Goal: Task Accomplishment & Management: Manage account settings

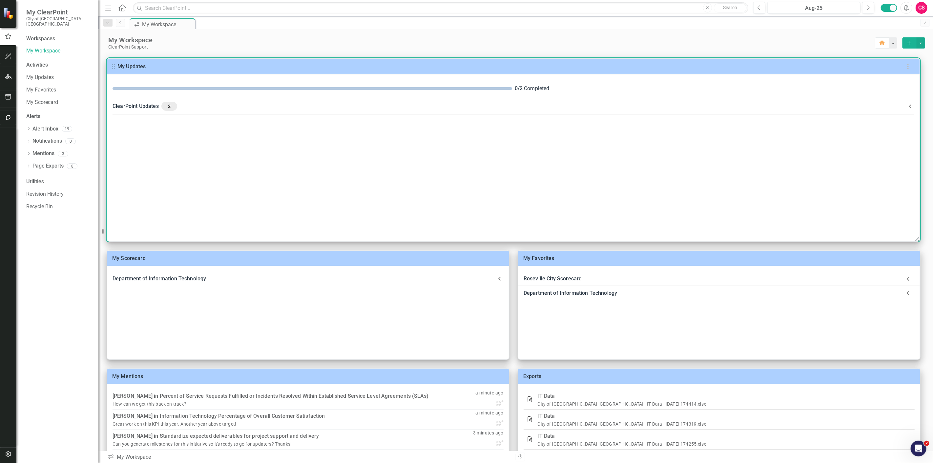
click at [308, 103] on div "ClearPoint Updates 2" at bounding box center [509, 106] width 794 height 9
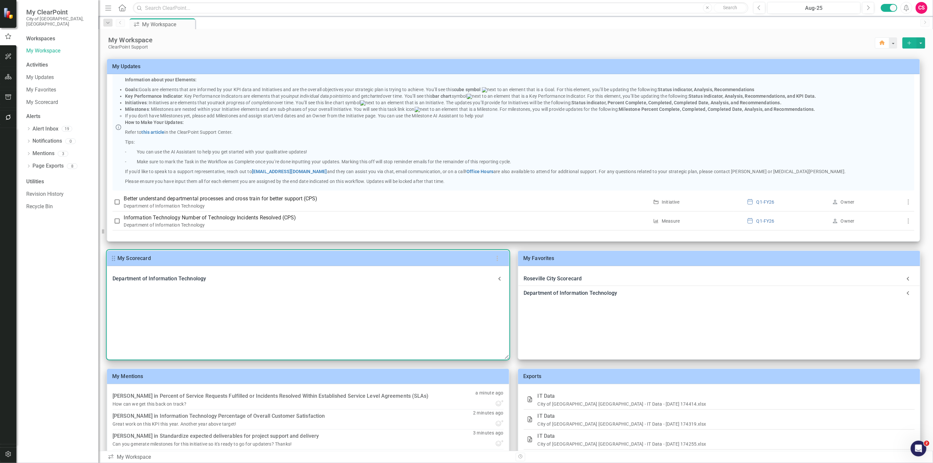
scroll to position [36, 0]
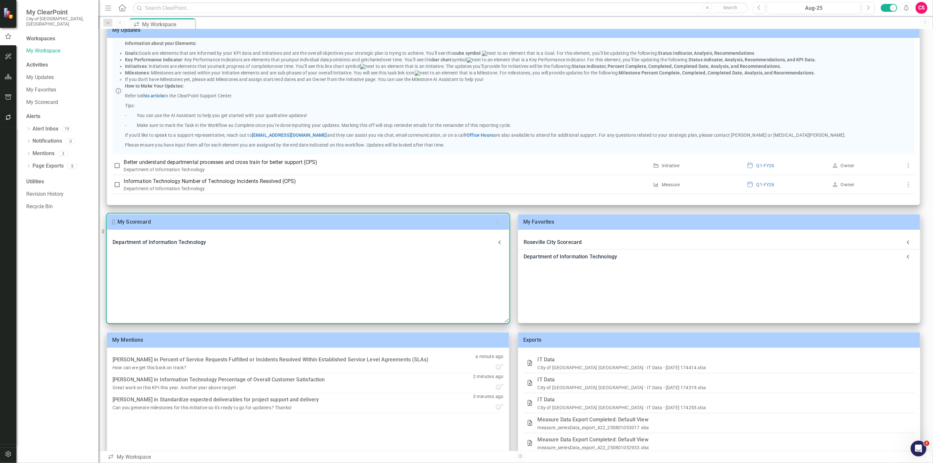
click at [378, 240] on div "Department of Information Technology" at bounding box center [303, 242] width 383 height 9
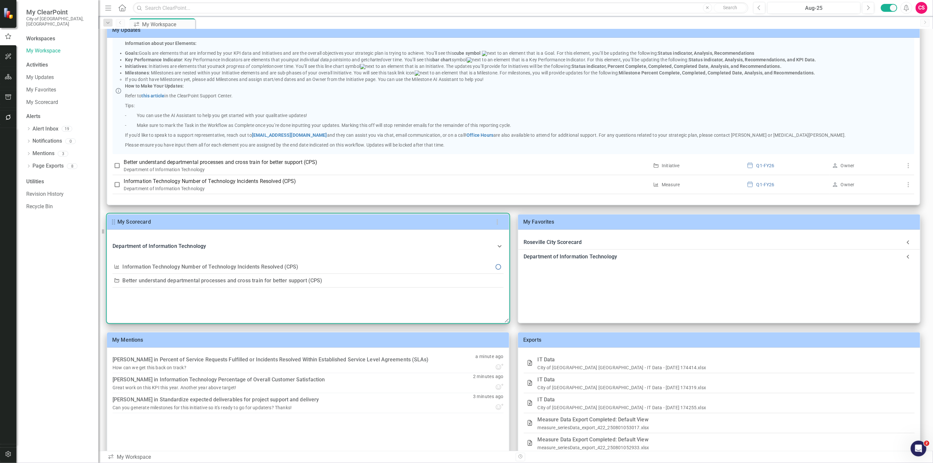
click at [378, 240] on Technology-header "Department of Information Technology" at bounding box center [307, 246] width 401 height 22
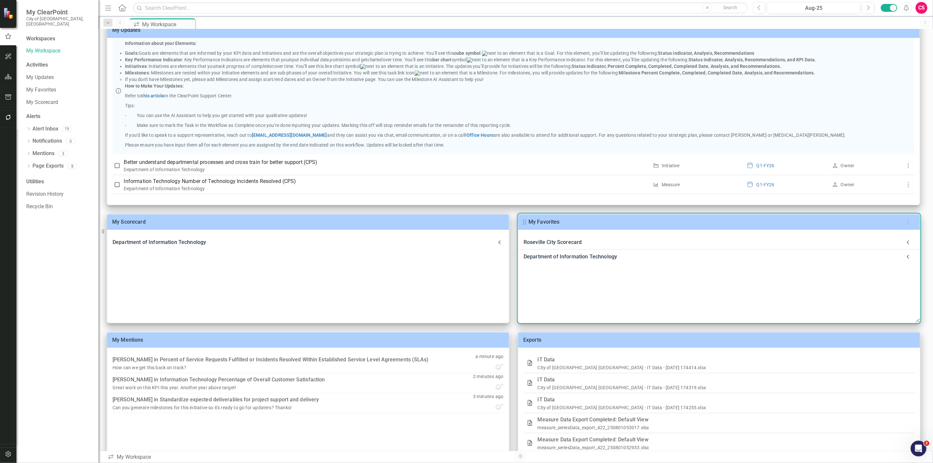
click at [598, 243] on div "Roseville City Scorecard" at bounding box center [712, 242] width 378 height 9
click at [590, 256] on div "Department of Information Technology" at bounding box center [712, 256] width 378 height 9
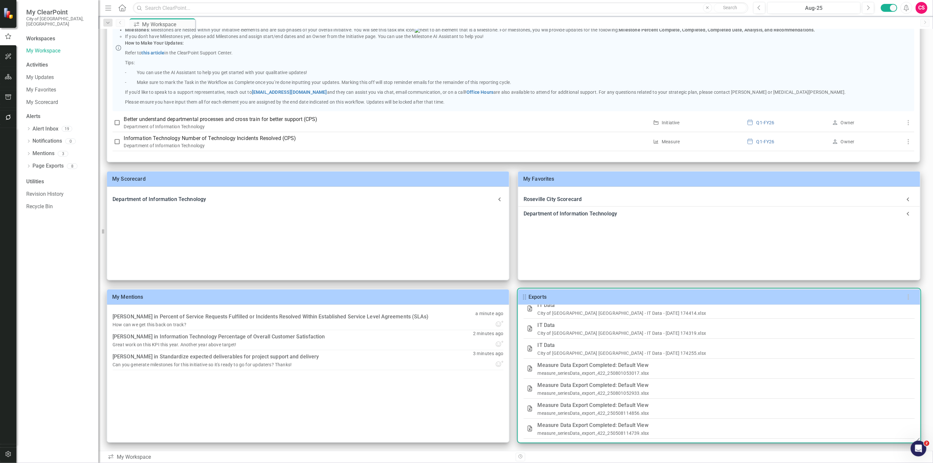
scroll to position [0, 0]
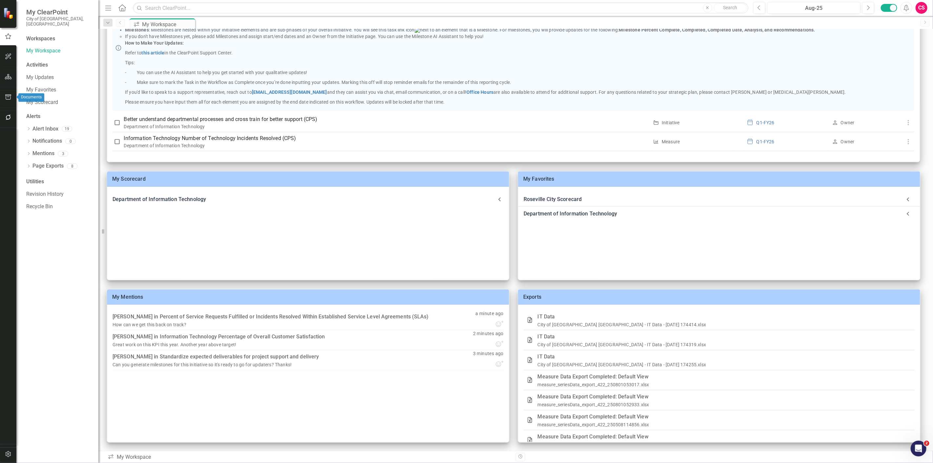
click at [11, 93] on button "button" at bounding box center [8, 98] width 15 height 14
click at [35, 48] on link "Briefing Books" at bounding box center [59, 51] width 66 height 8
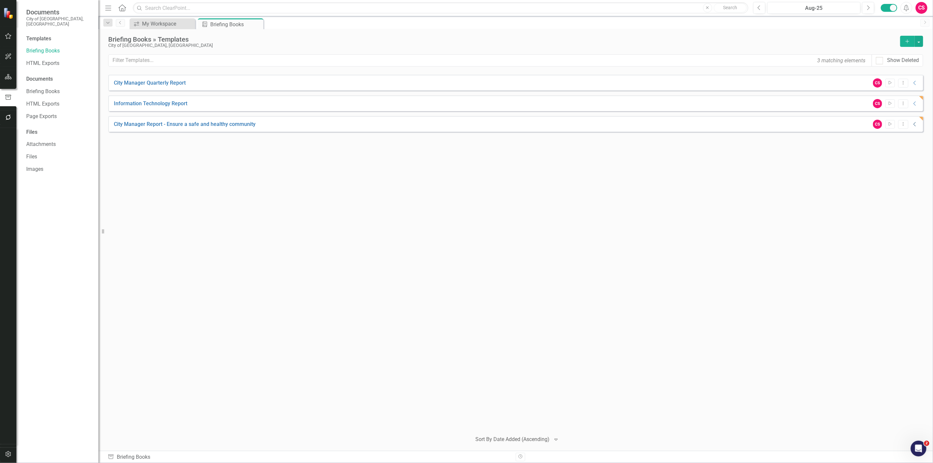
click at [913, 124] on icon "Collapse" at bounding box center [914, 124] width 7 height 5
click at [916, 137] on link "Download" at bounding box center [913, 139] width 10 height 9
drag, startPoint x: 283, startPoint y: 129, endPoint x: 127, endPoint y: 127, distance: 156.1
click at [130, 128] on div "City Manager Report - Ensure a safe and healthy community CS Start Dropdown Men…" at bounding box center [515, 124] width 815 height 16
click at [903, 124] on icon "Dropdown Menu" at bounding box center [903, 124] width 6 height 4
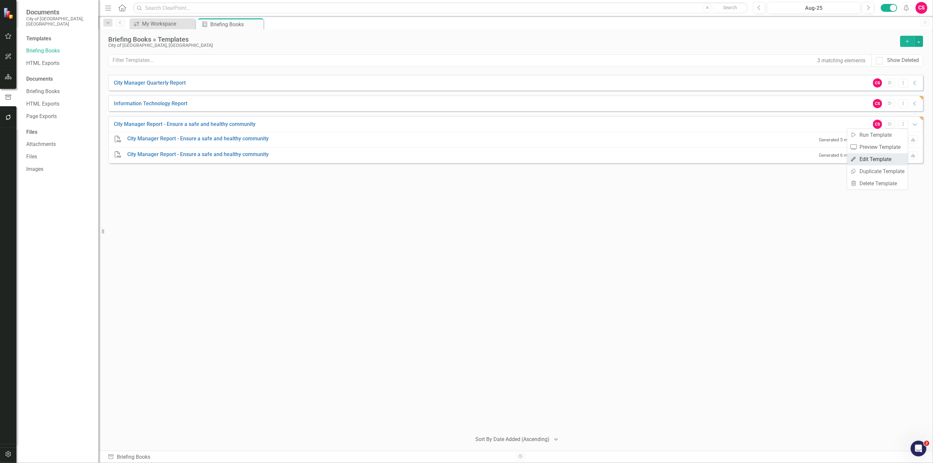
click at [873, 160] on link "Edit Edit Template" at bounding box center [877, 159] width 61 height 12
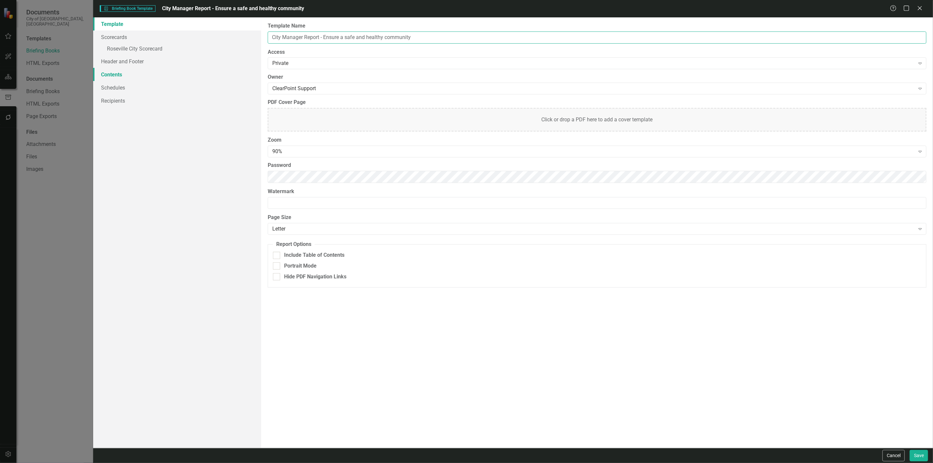
drag, startPoint x: 491, startPoint y: 35, endPoint x: 166, endPoint y: 78, distance: 328.5
click at [166, 79] on div "Template Scorecards » Roseville City Scorecard Header and Footer Contents Sched…" at bounding box center [513, 232] width 840 height 431
click at [895, 455] on button "Cancel" at bounding box center [893, 455] width 22 height 11
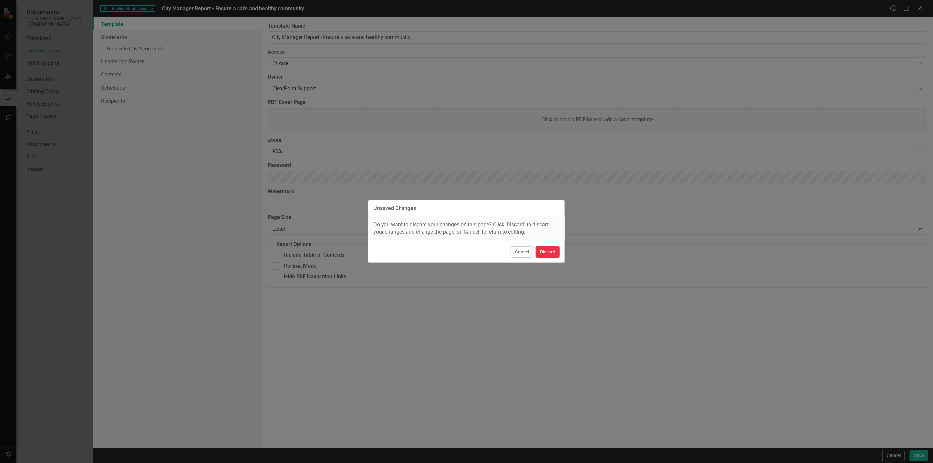
drag, startPoint x: 540, startPoint y: 253, endPoint x: 478, endPoint y: 237, distance: 64.2
click at [537, 250] on button "Discard" at bounding box center [548, 251] width 24 height 11
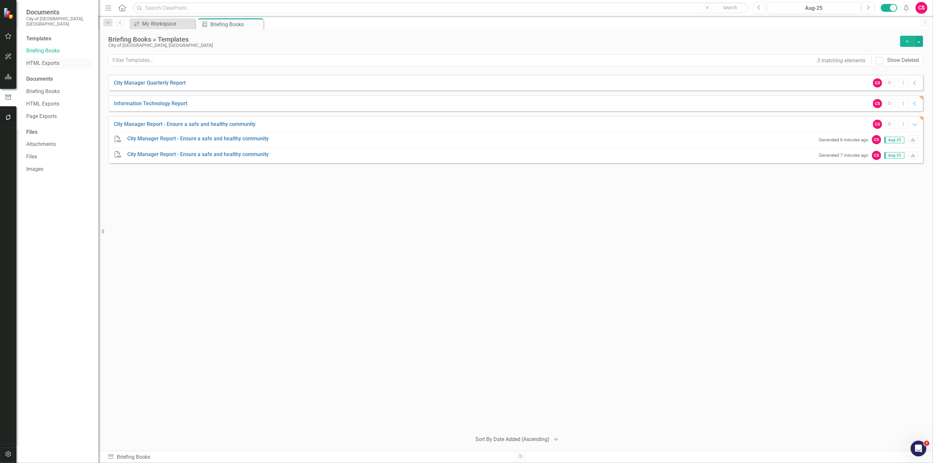
click at [54, 58] on div "HTML Exports" at bounding box center [59, 63] width 66 height 11
click at [51, 60] on link "HTML Exports" at bounding box center [59, 64] width 66 height 8
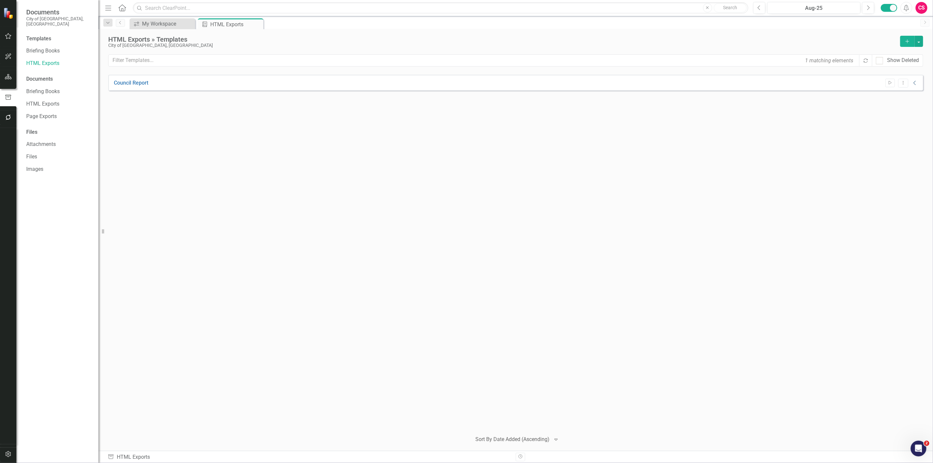
click at [916, 83] on icon "Collapse" at bounding box center [914, 82] width 7 height 5
click at [889, 83] on icon "Start" at bounding box center [889, 83] width 5 height 4
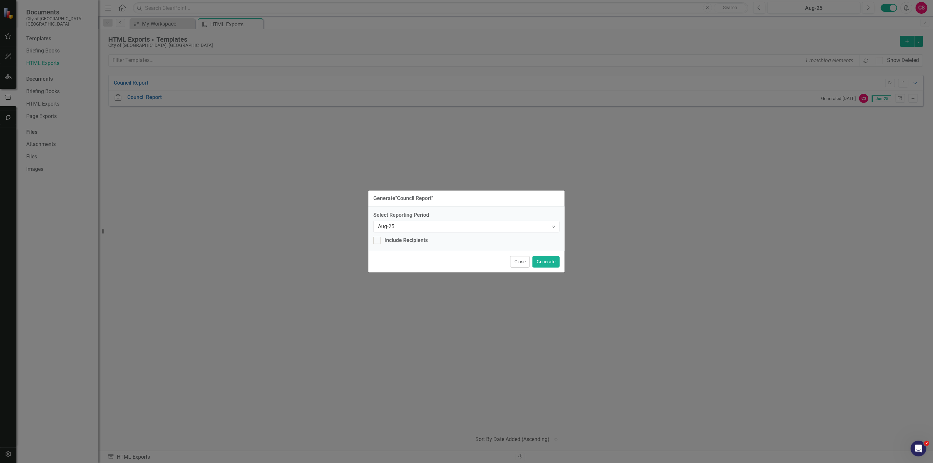
drag, startPoint x: 528, startPoint y: 261, endPoint x: 532, endPoint y: 260, distance: 4.3
click at [529, 261] on button "Close" at bounding box center [520, 261] width 20 height 11
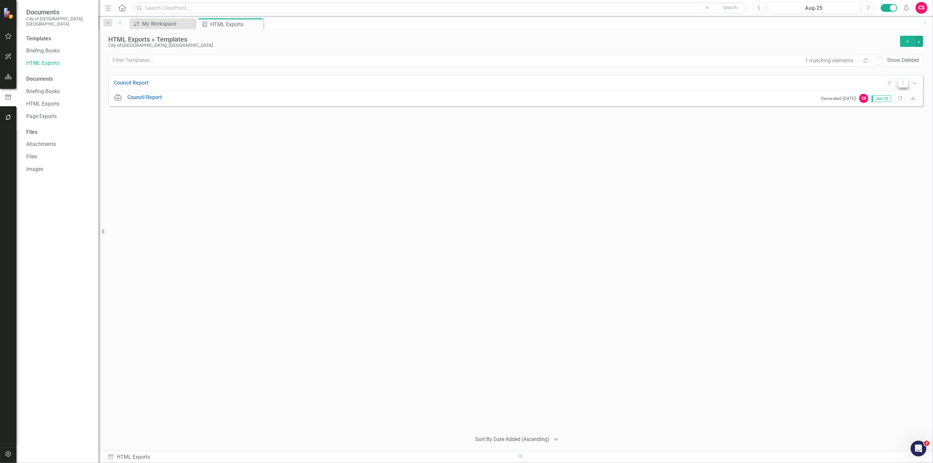
click at [903, 79] on button "Dropdown Menu" at bounding box center [903, 83] width 10 height 9
click at [878, 117] on link "Edit Edit Template" at bounding box center [877, 118] width 61 height 12
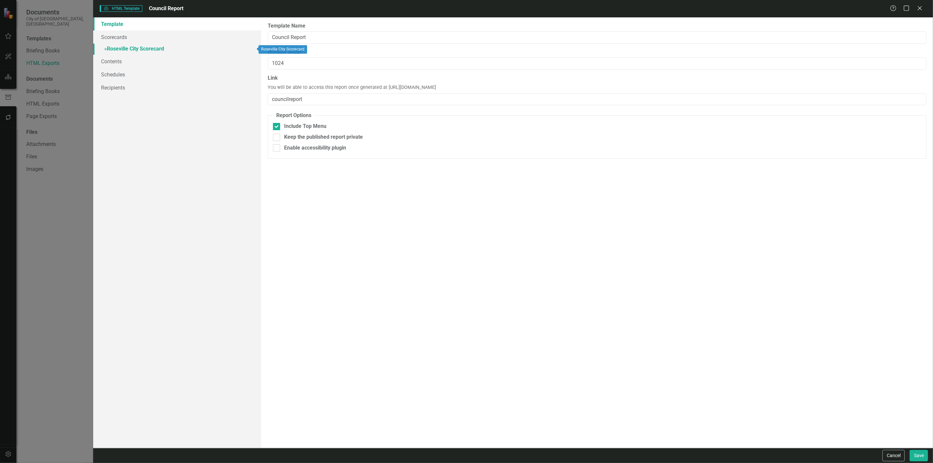
click at [227, 50] on link "» Roseville City Scorecard" at bounding box center [177, 49] width 168 height 11
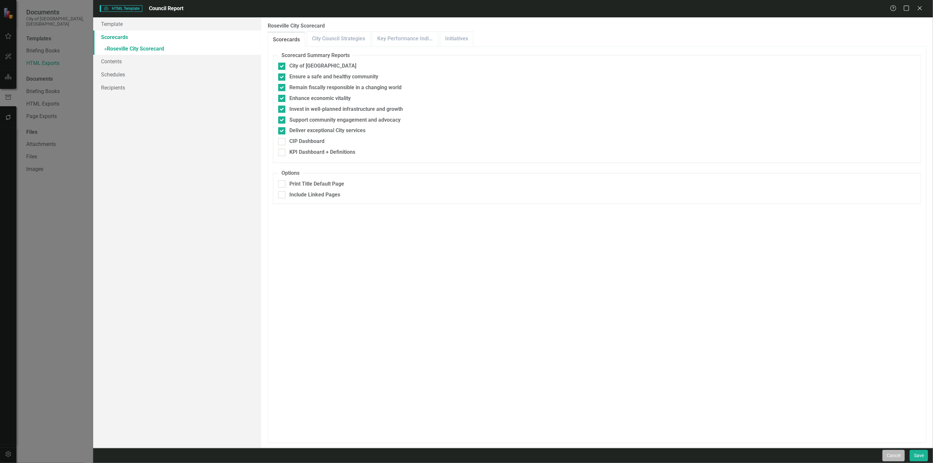
click at [894, 458] on button "Cancel" at bounding box center [893, 455] width 22 height 11
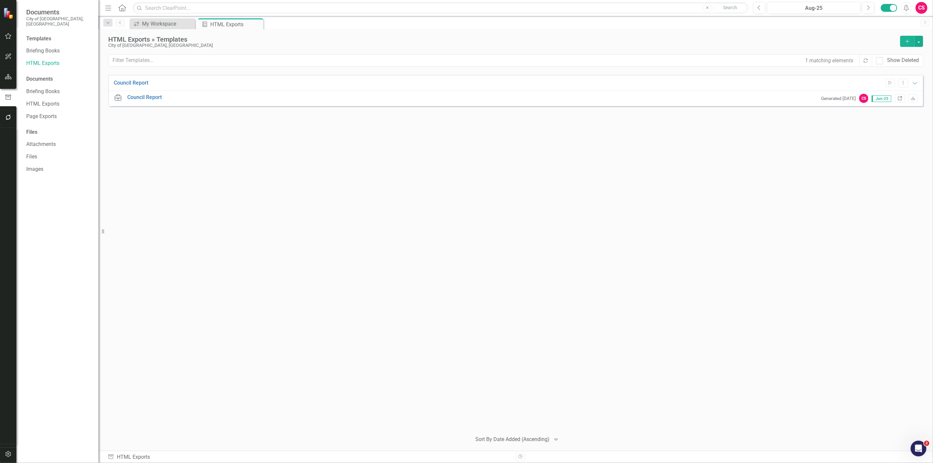
click at [900, 96] on link "Link" at bounding box center [900, 98] width 10 height 9
click at [9, 120] on icon "button" at bounding box center [8, 117] width 7 height 5
click at [51, 49] on link "Reporting Workflows" at bounding box center [59, 53] width 66 height 8
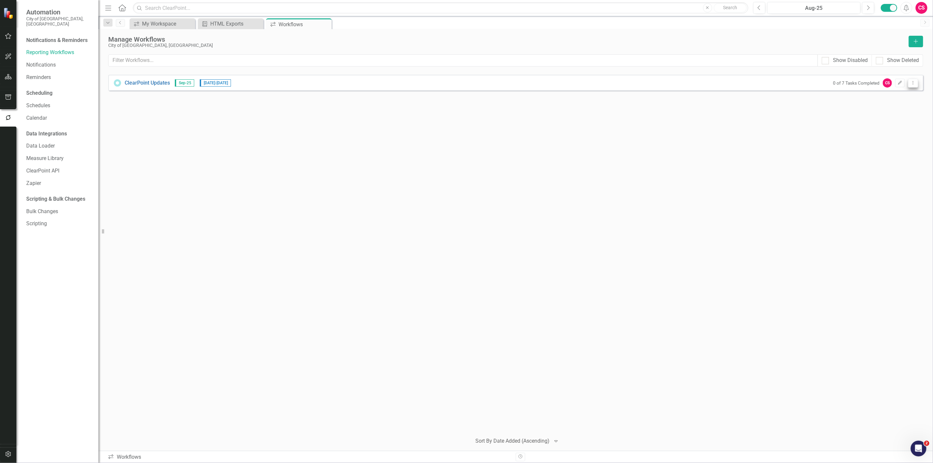
click at [914, 84] on icon "Dropdown Menu" at bounding box center [913, 83] width 6 height 4
click at [901, 96] on link "Preview Preview Workflow" at bounding box center [887, 94] width 61 height 12
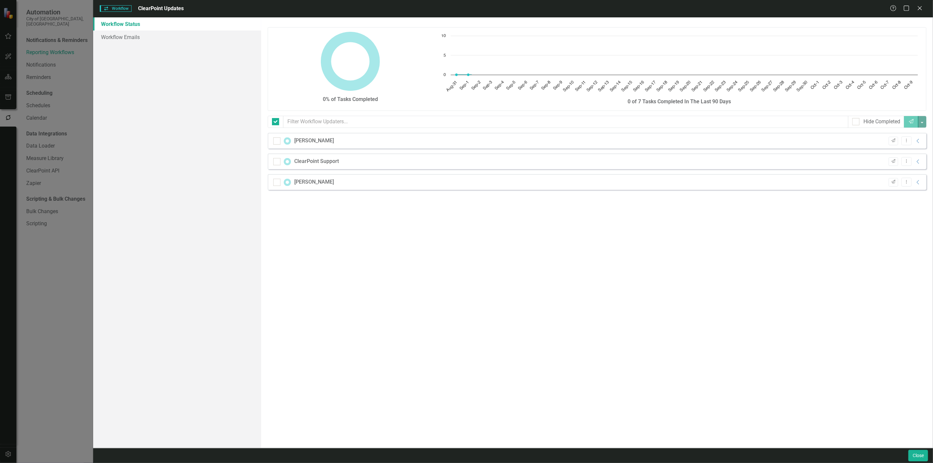
checkbox input "false"
click at [917, 142] on icon "Collapse" at bounding box center [918, 140] width 7 height 5
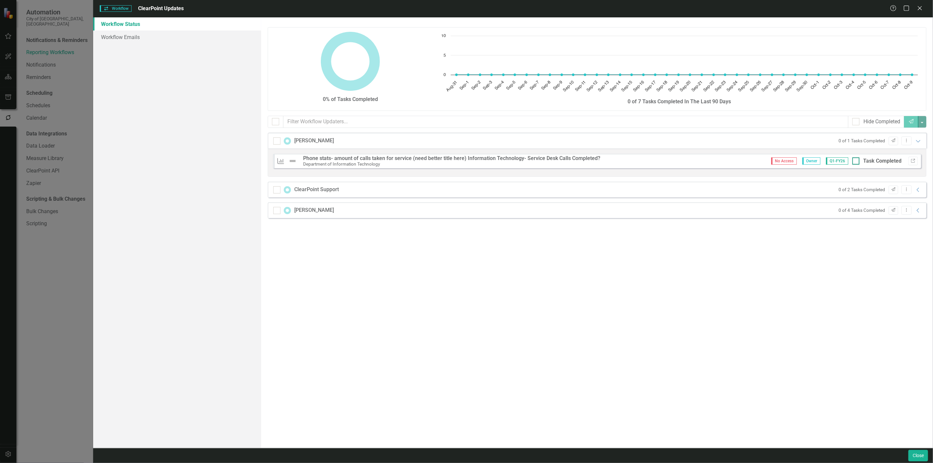
click at [855, 163] on div at bounding box center [855, 160] width 7 height 7
click at [855, 162] on input "Task Completed" at bounding box center [854, 159] width 4 height 4
checkbox input "true"
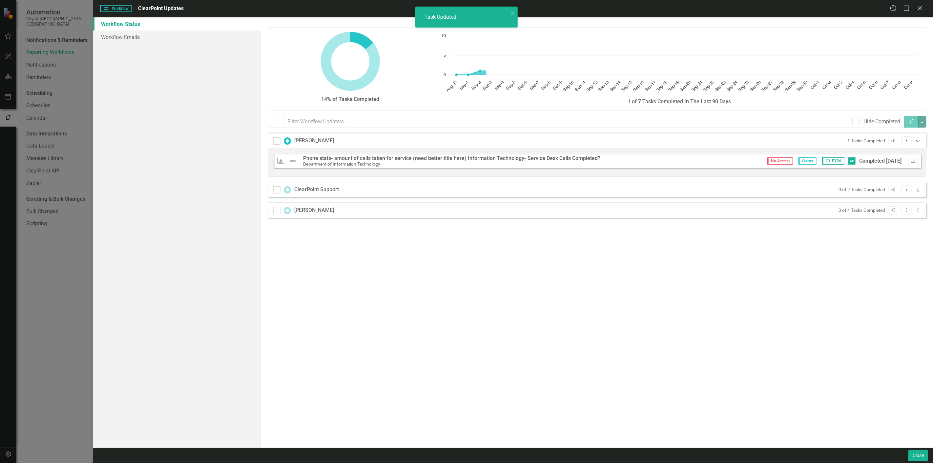
click at [915, 142] on icon "Expanded" at bounding box center [918, 140] width 7 height 5
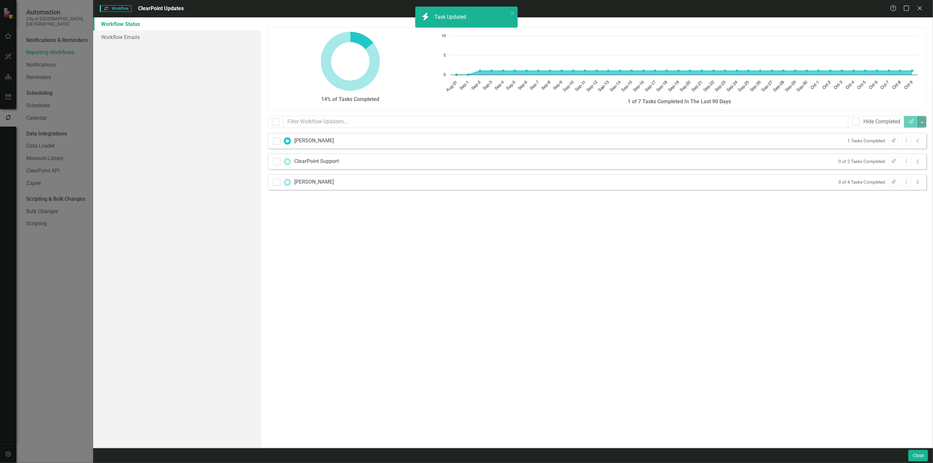
click at [919, 183] on icon "Collapse" at bounding box center [918, 182] width 7 height 5
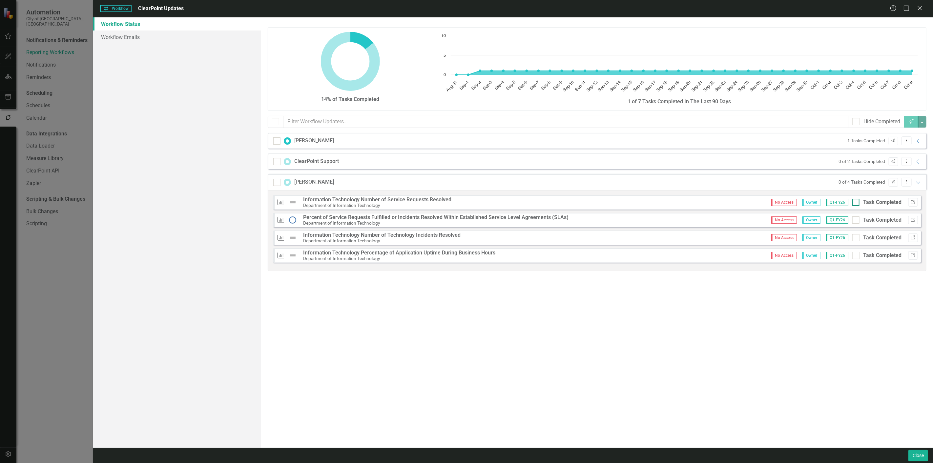
click at [858, 204] on div at bounding box center [855, 202] width 7 height 7
click at [856, 203] on input "Task Completed" at bounding box center [854, 201] width 4 height 4
checkbox input "true"
drag, startPoint x: 856, startPoint y: 221, endPoint x: 857, endPoint y: 229, distance: 7.6
click at [857, 223] on div at bounding box center [855, 219] width 7 height 7
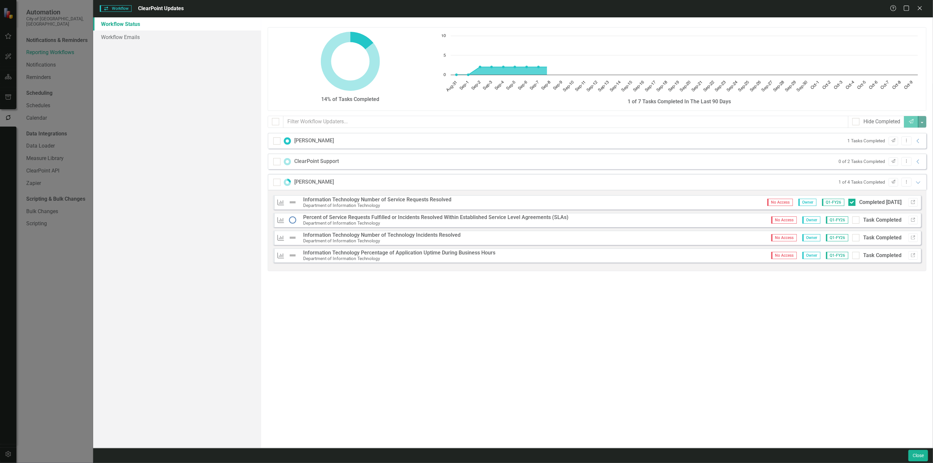
click at [856, 221] on input "Task Completed" at bounding box center [854, 218] width 4 height 4
checkbox input "true"
click at [856, 236] on input "Task Completed" at bounding box center [854, 236] width 4 height 4
checkbox input "true"
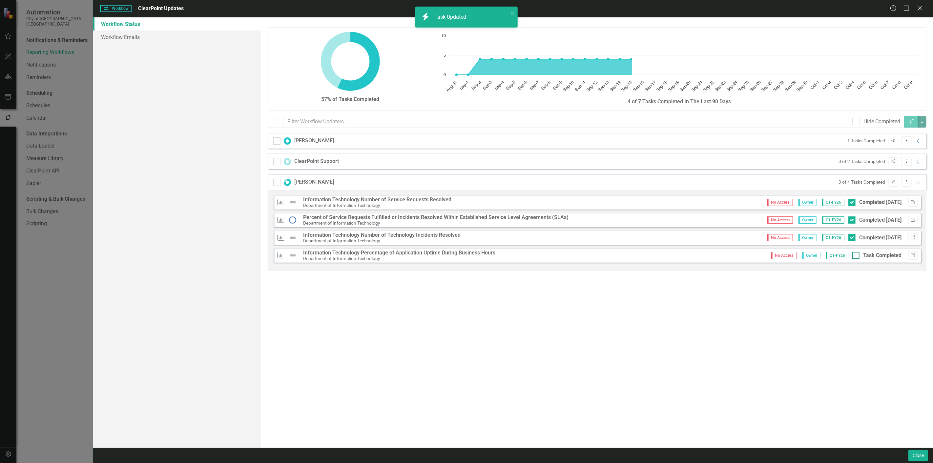
click at [855, 252] on input "Task Completed" at bounding box center [854, 254] width 4 height 4
checkbox input "true"
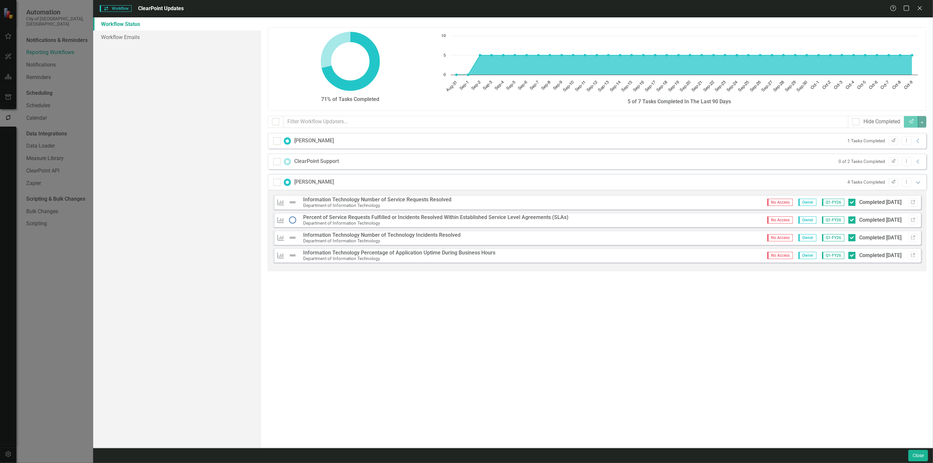
click at [918, 185] on icon "Expanded" at bounding box center [918, 182] width 7 height 5
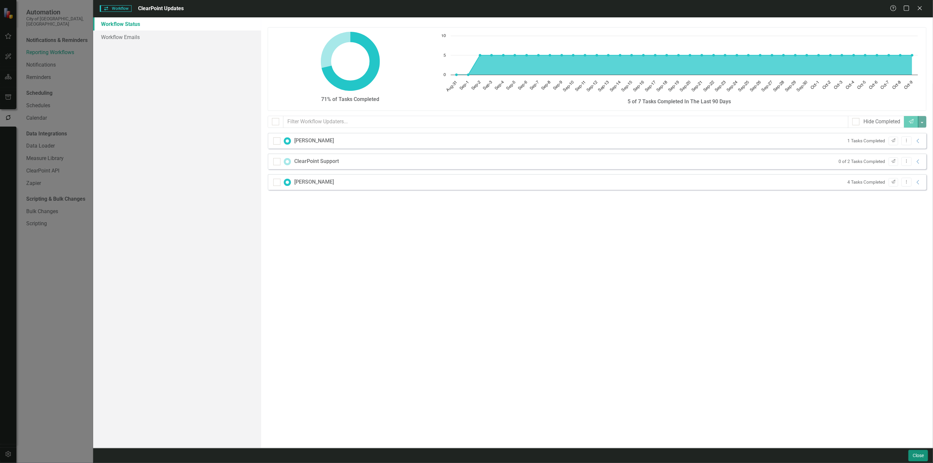
click at [911, 454] on button "Close" at bounding box center [918, 455] width 20 height 11
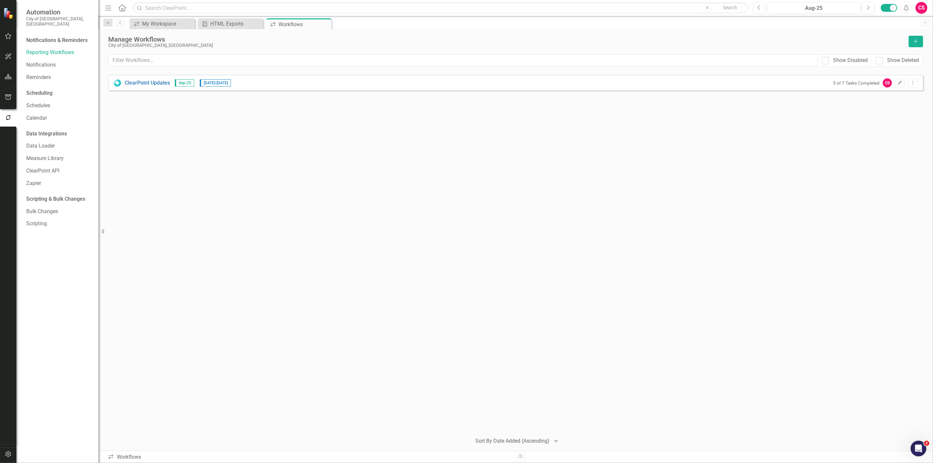
click at [122, 9] on icon "Home" at bounding box center [122, 7] width 9 height 7
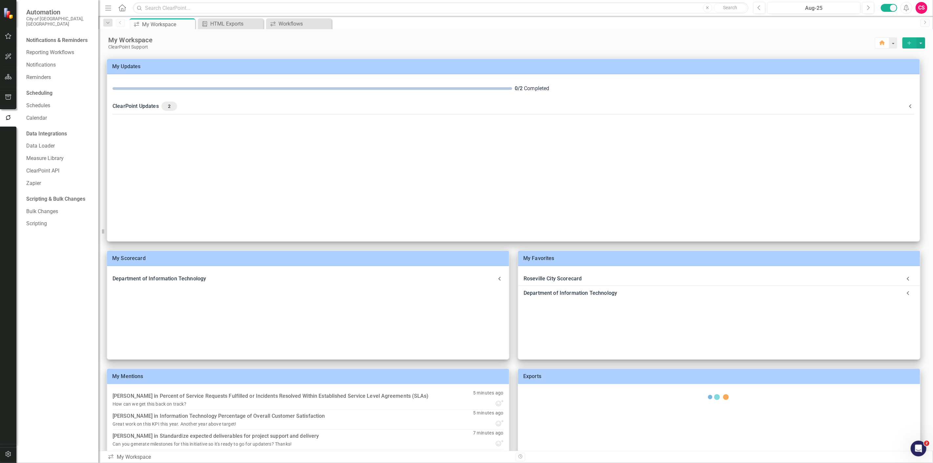
click at [6, 95] on icon "button" at bounding box center [8, 96] width 7 height 5
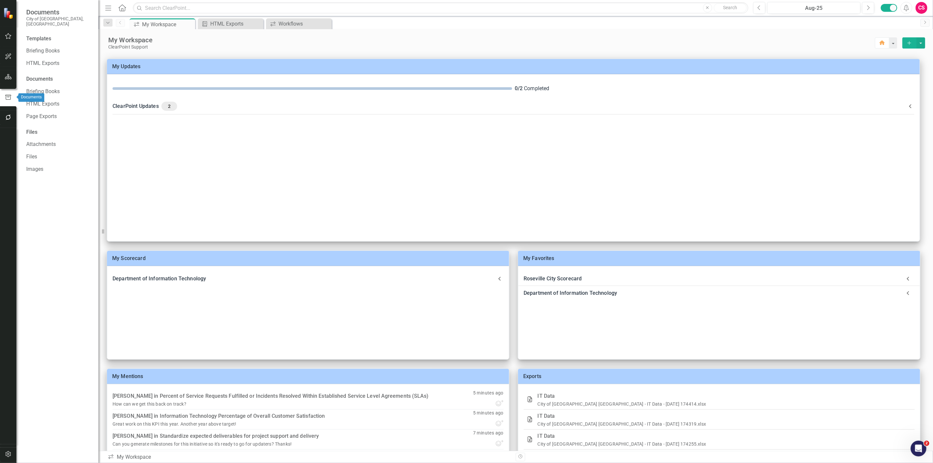
click at [5, 74] on icon "button" at bounding box center [8, 76] width 7 height 5
click at [10, 93] on button "button" at bounding box center [8, 98] width 15 height 14
click at [52, 47] on link "Briefing Books" at bounding box center [59, 51] width 66 height 8
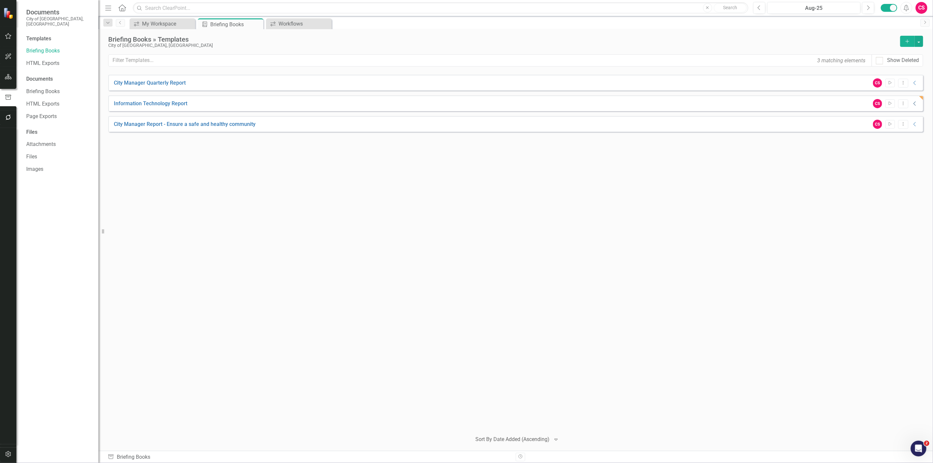
click at [914, 101] on icon "Collapse" at bounding box center [914, 103] width 7 height 5
click at [915, 120] on icon "Download" at bounding box center [912, 119] width 5 height 4
click at [175, 190] on div "City Manager Quarterly Report CS Start Dropdown Menu Collapse PDF City Manager …" at bounding box center [515, 251] width 815 height 352
drag, startPoint x: 253, startPoint y: 0, endPoint x: 201, endPoint y: 8, distance: 53.1
click at [201, 10] on input "text" at bounding box center [440, 7] width 615 height 11
